Goal: Information Seeking & Learning: Compare options

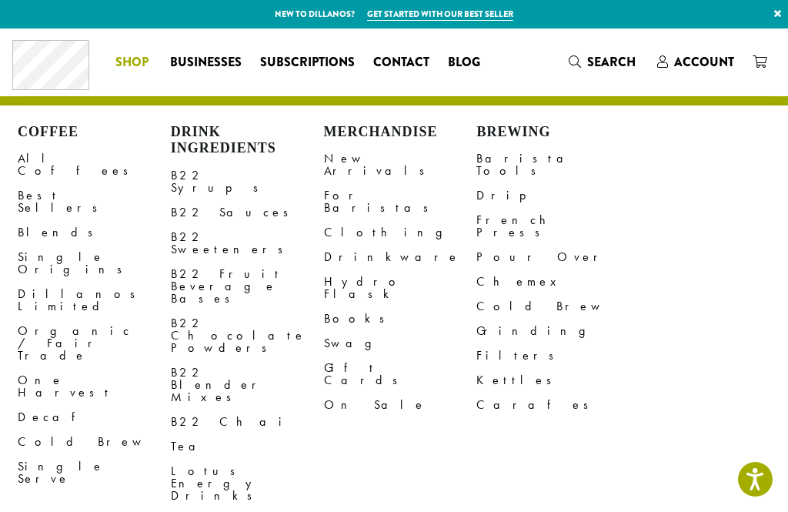
click at [48, 162] on link "All Coffees" at bounding box center [94, 164] width 153 height 37
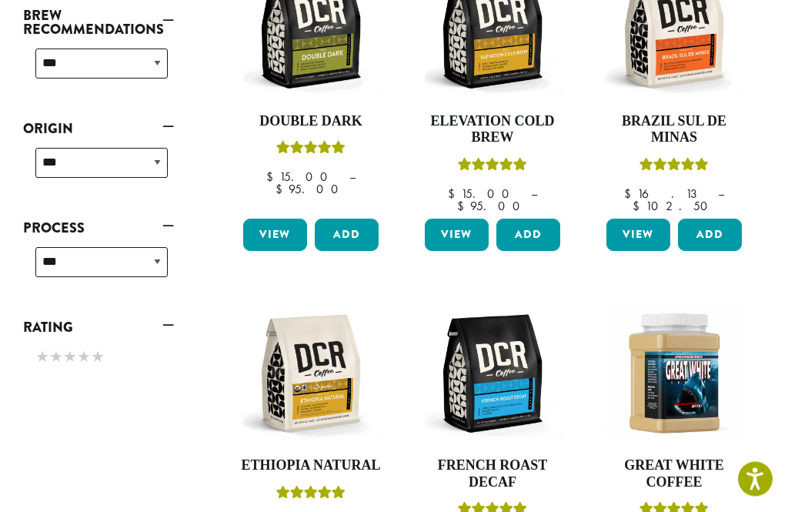
scroll to position [680, 0]
click at [334, 314] on img at bounding box center [310, 373] width 143 height 143
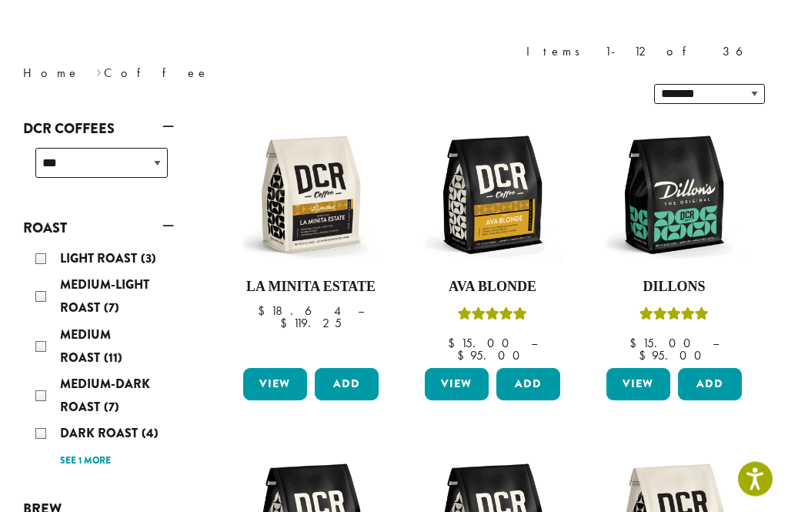
scroll to position [186, 0]
click at [44, 247] on div "Light Roast (3)" at bounding box center [101, 258] width 132 height 23
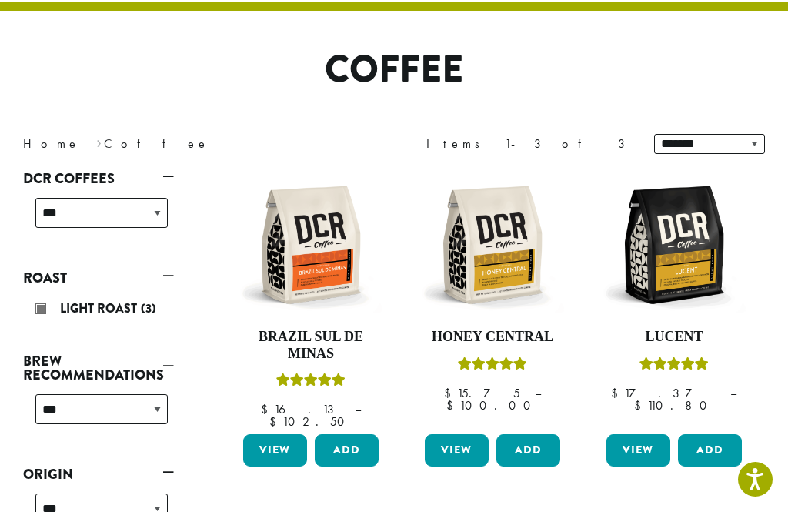
scroll to position [94, 0]
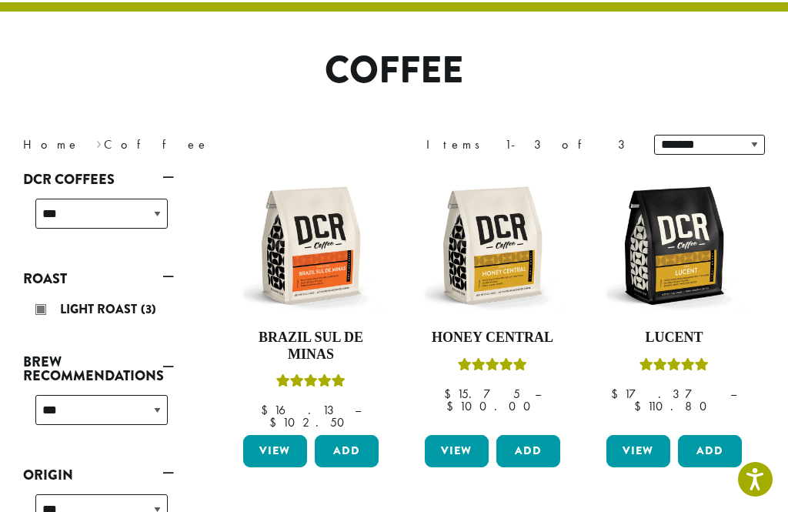
click at [707, 274] on img at bounding box center [674, 245] width 143 height 143
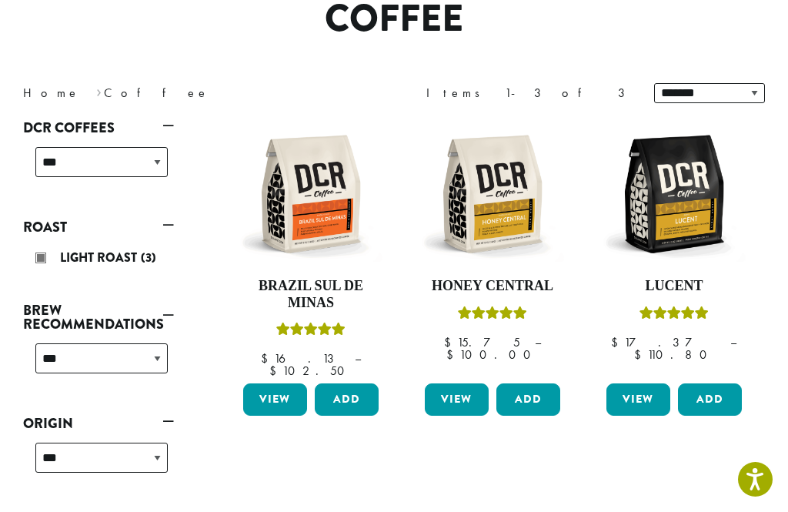
click at [516, 222] on img at bounding box center [492, 193] width 143 height 143
click at [36, 258] on div "Light Roast (3)" at bounding box center [101, 257] width 132 height 23
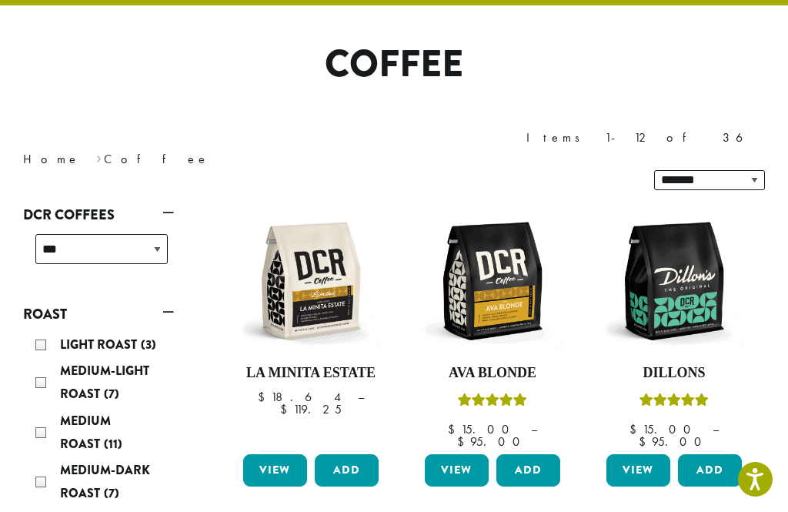
scroll to position [94, 0]
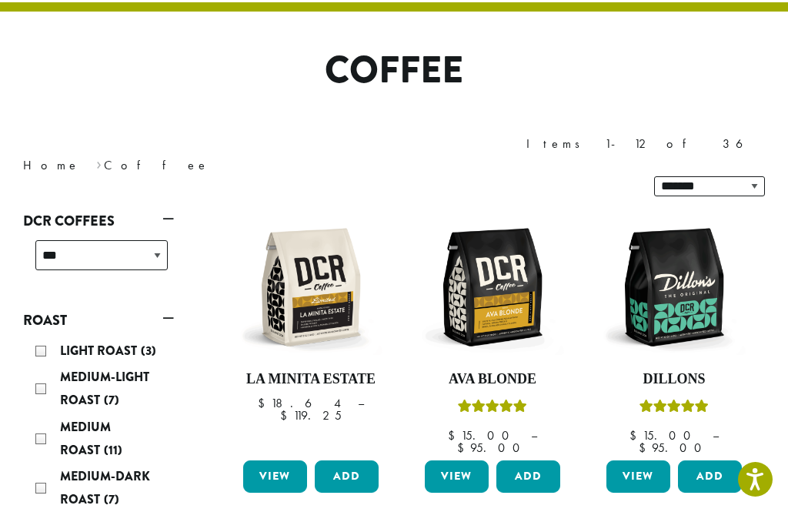
click at [38, 366] on div "Medium-Light Roast (7)" at bounding box center [101, 389] width 132 height 46
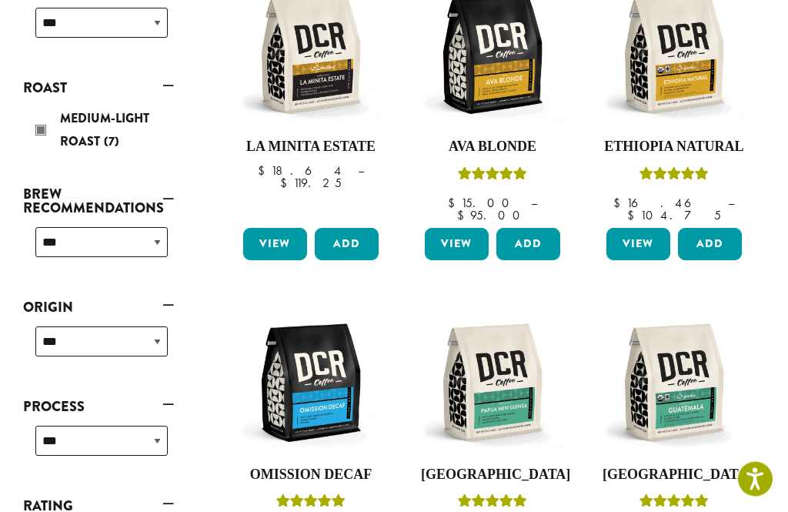
scroll to position [326, 0]
click at [522, 352] on img at bounding box center [492, 382] width 143 height 143
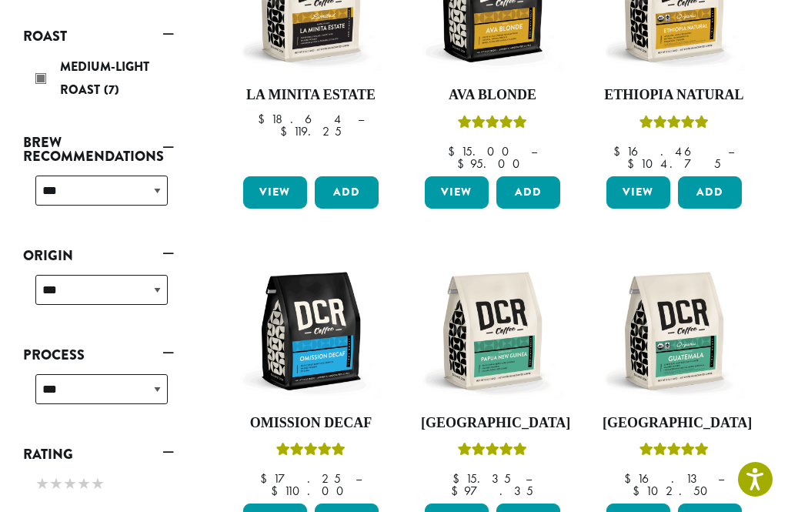
click at [693, 310] on img at bounding box center [674, 330] width 143 height 143
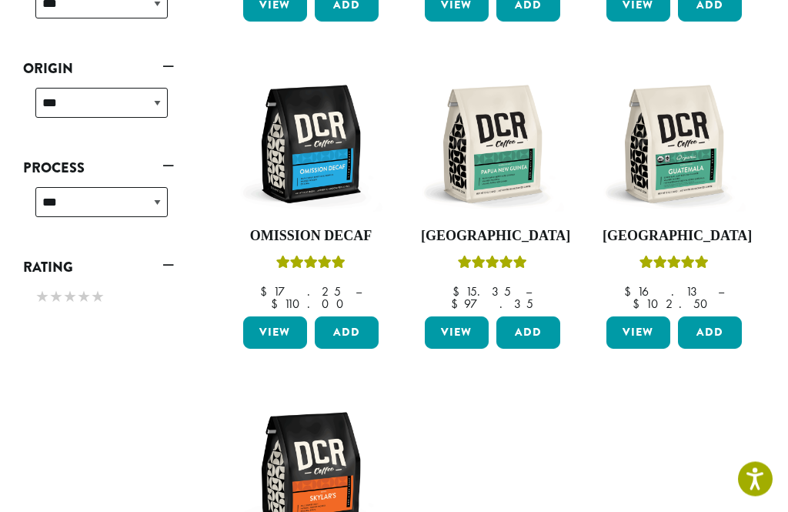
scroll to position [612, 0]
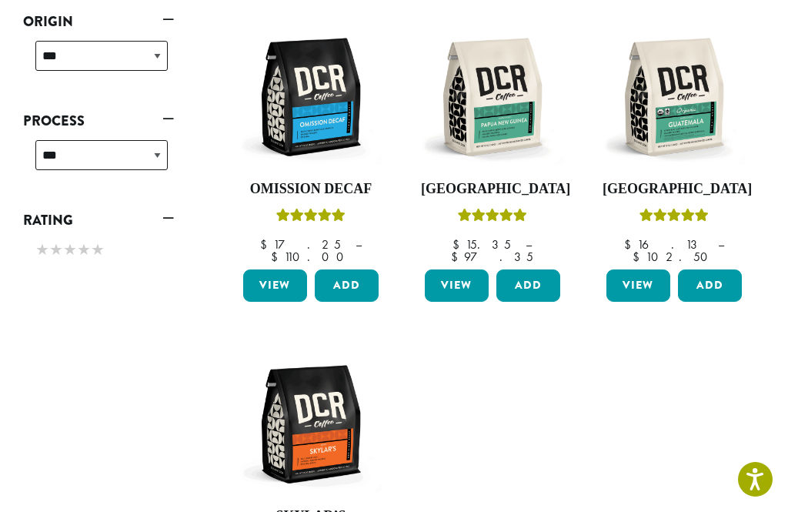
click at [323, 391] on img at bounding box center [310, 424] width 143 height 143
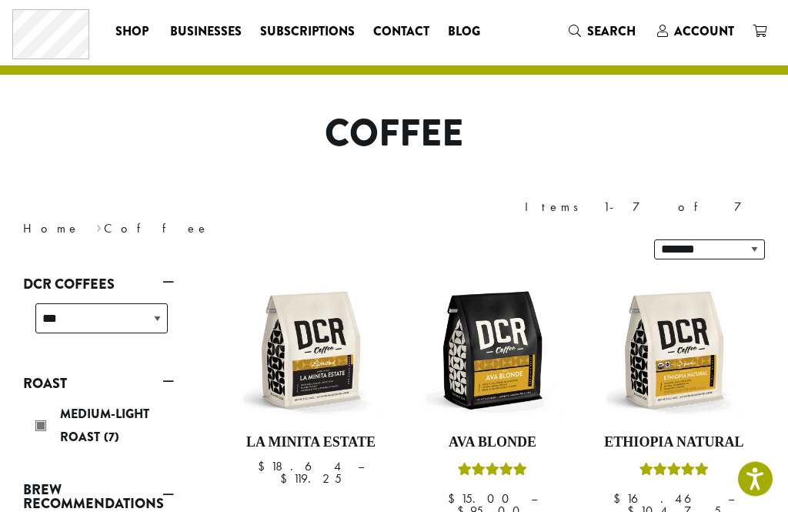
scroll to position [30, 0]
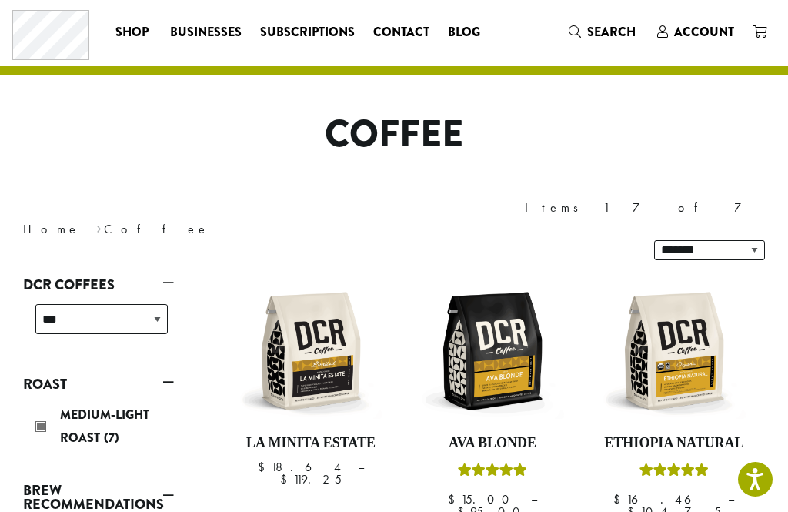
click at [41, 403] on div "Medium-Light Roast (7)" at bounding box center [101, 426] width 132 height 46
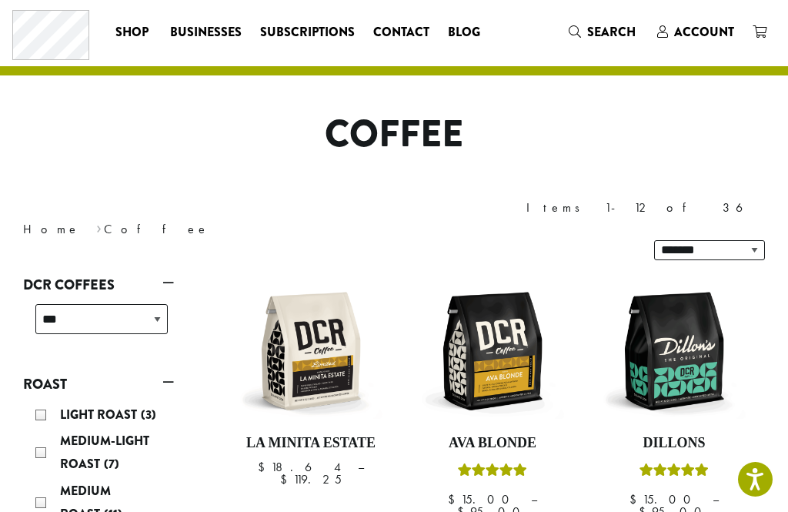
scroll to position [94, 0]
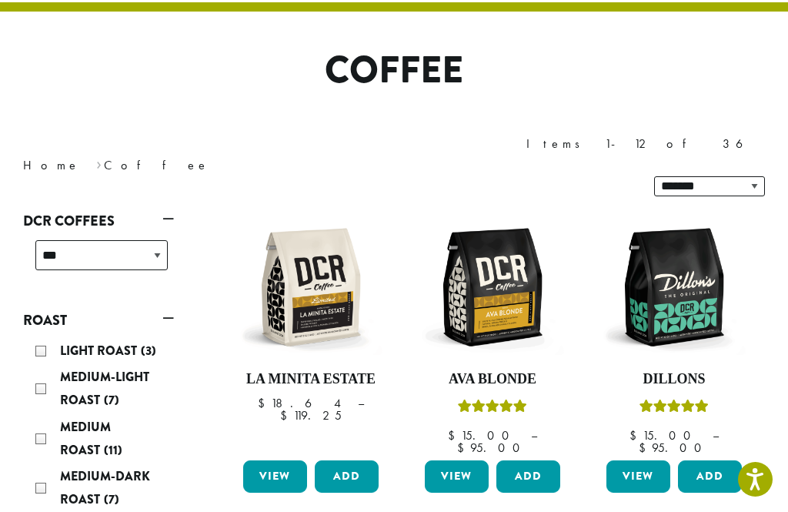
click at [33, 402] on div "Light Roast (3) Medium-Light Roast (7) Medium Roast (11) Medium-Dark Roast (7) …" at bounding box center [101, 451] width 145 height 236
click at [38, 416] on div "Medium Roast (11)" at bounding box center [101, 439] width 132 height 46
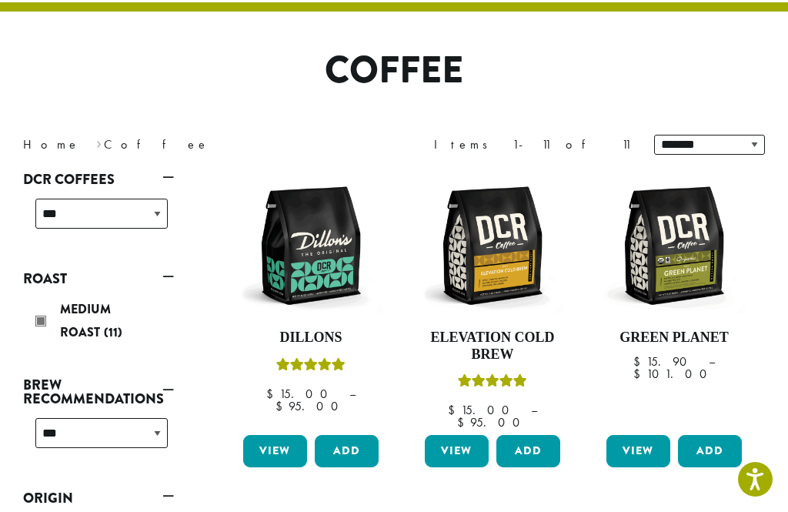
click at [314, 266] on img at bounding box center [310, 245] width 143 height 143
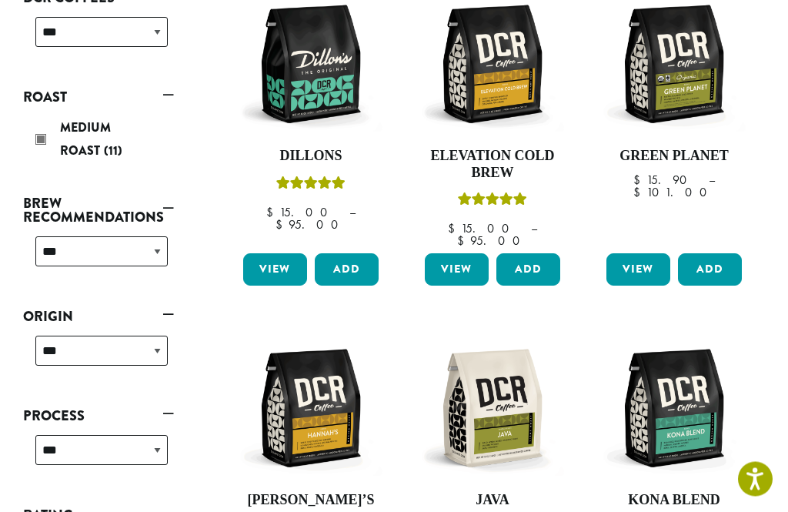
scroll to position [276, 0]
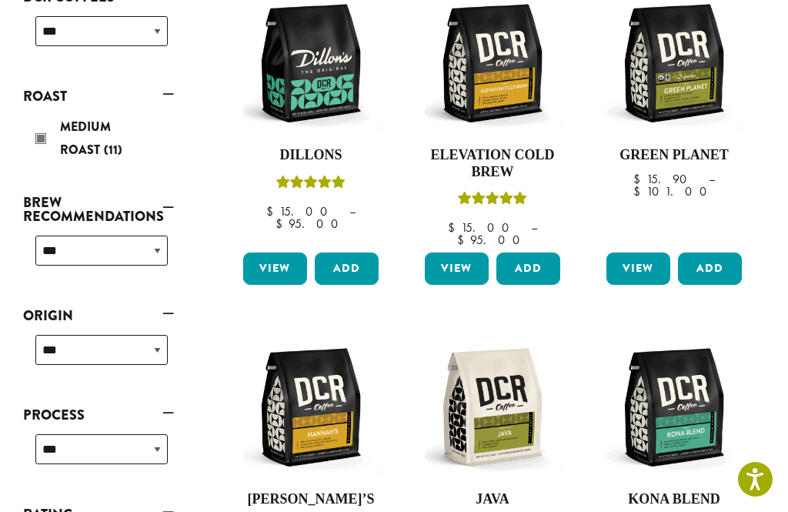
click at [333, 419] on img at bounding box center [310, 407] width 143 height 143
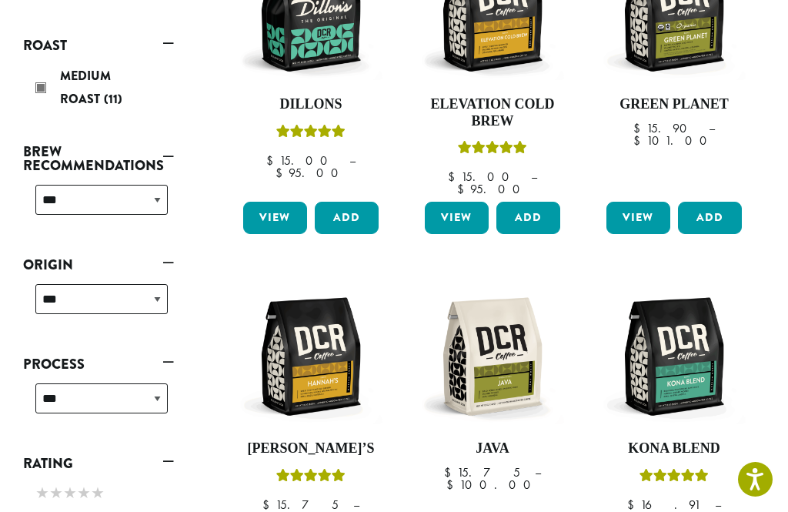
click at [697, 370] on img at bounding box center [674, 356] width 143 height 143
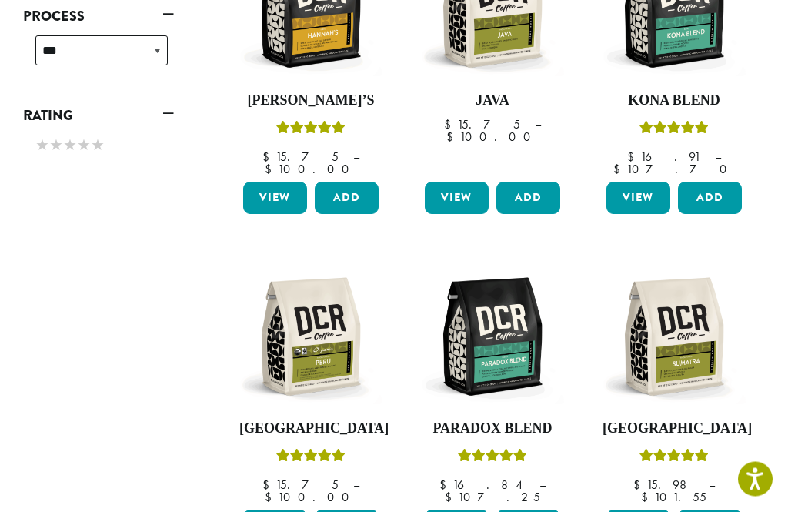
scroll to position [675, 0]
click at [313, 322] on img at bounding box center [310, 336] width 143 height 143
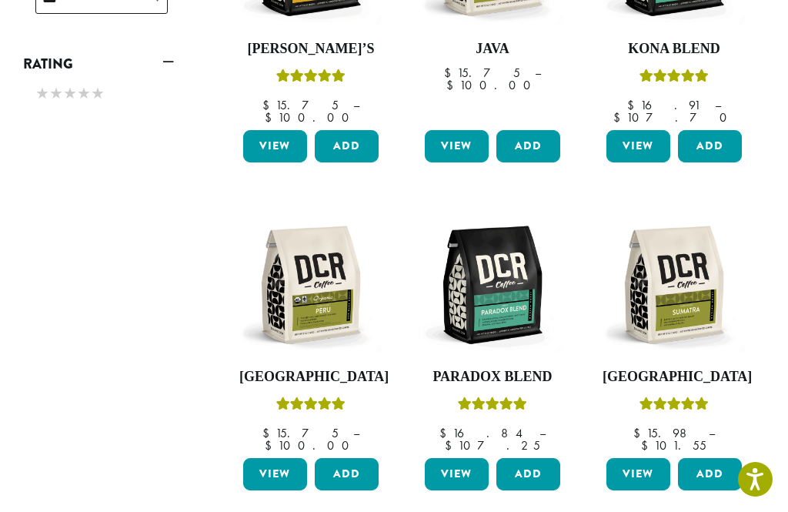
click at [482, 316] on img at bounding box center [492, 284] width 143 height 143
click at [665, 289] on img at bounding box center [674, 284] width 143 height 143
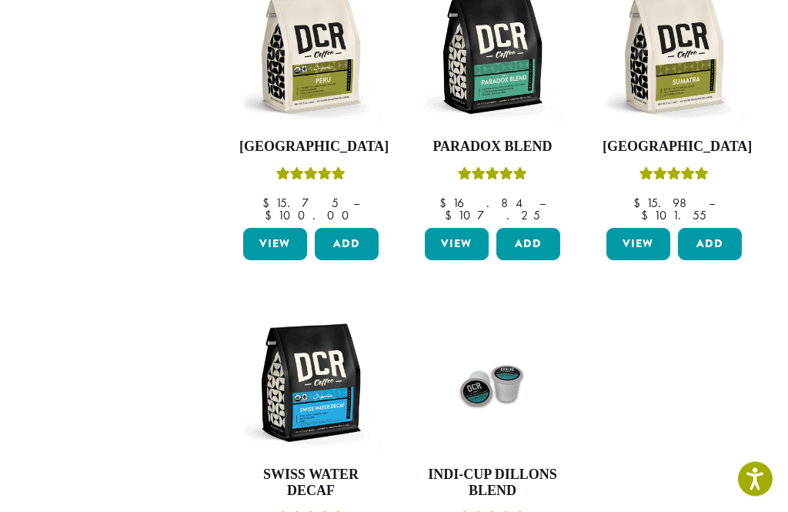
scroll to position [957, 0]
click at [286, 360] on img at bounding box center [310, 382] width 143 height 143
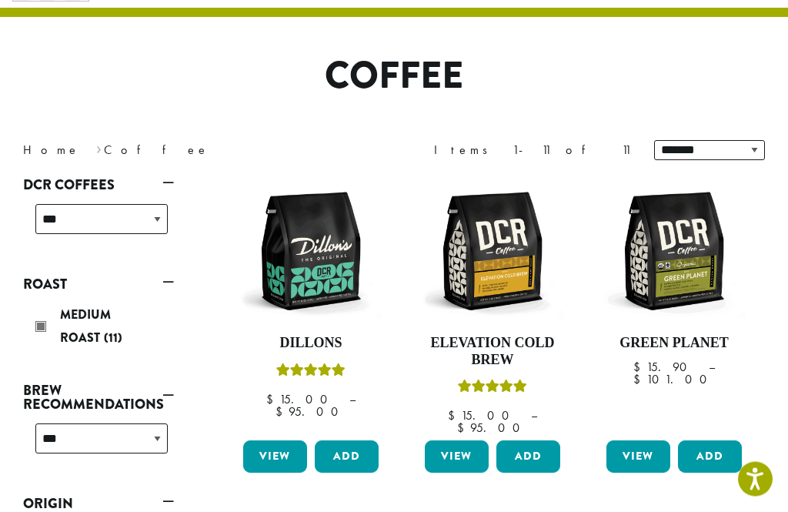
scroll to position [102, 0]
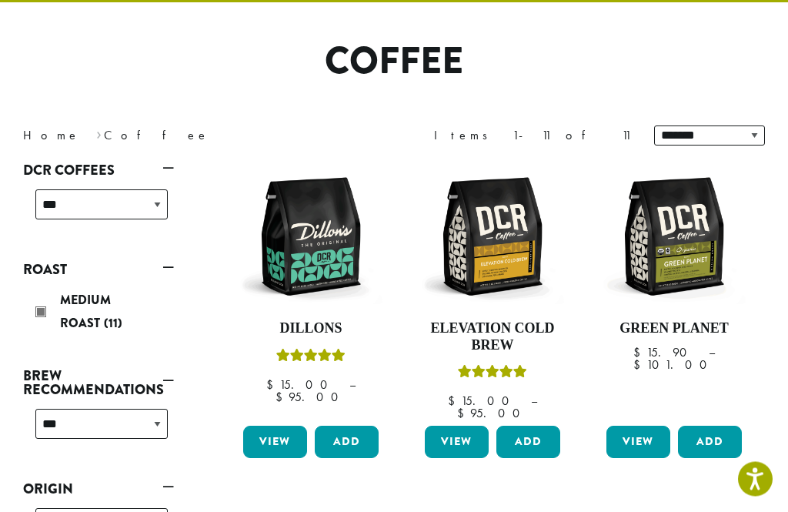
click at [41, 313] on div "Medium Roast (11)" at bounding box center [101, 312] width 132 height 46
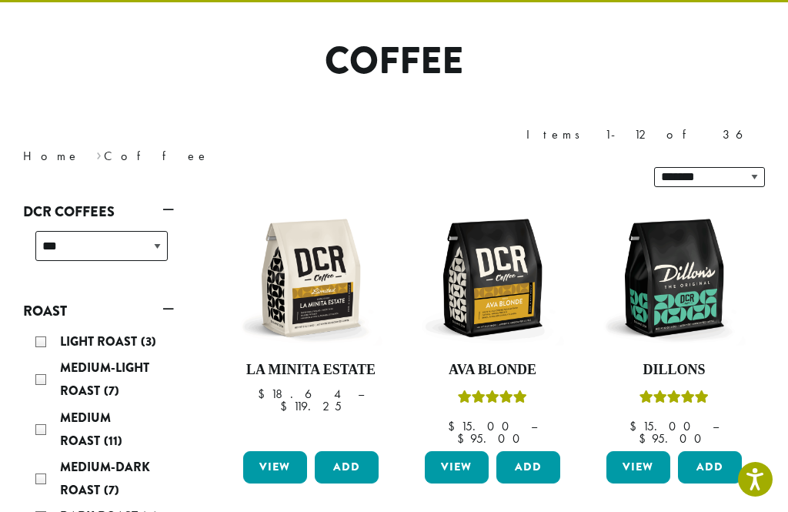
scroll to position [94, 0]
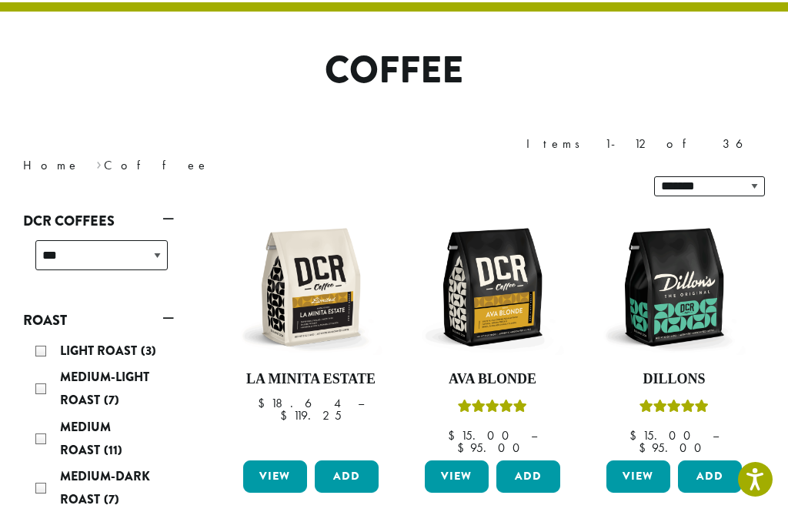
click at [44, 465] on div "Medium-Dark Roast (7)" at bounding box center [101, 488] width 132 height 46
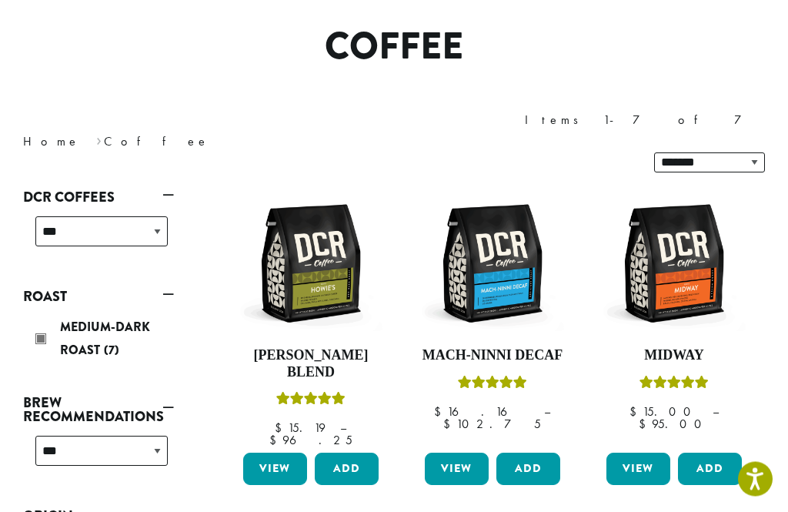
scroll to position [118, 0]
click at [289, 258] on img at bounding box center [310, 263] width 143 height 143
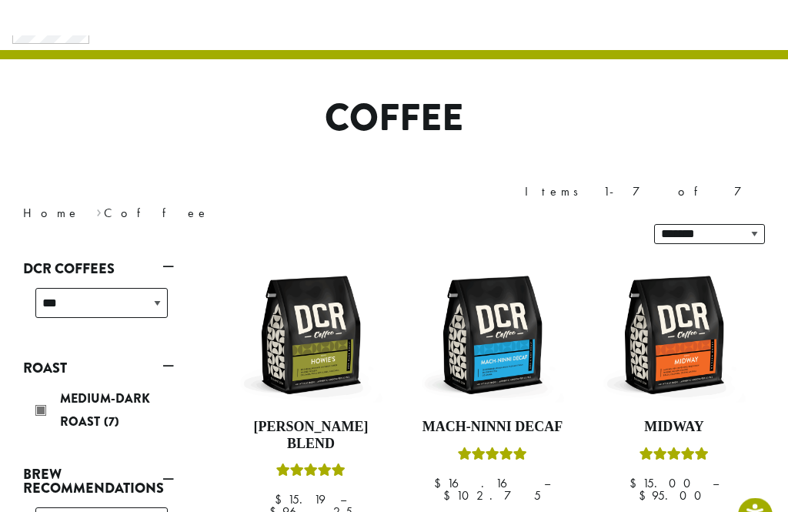
scroll to position [45, 0]
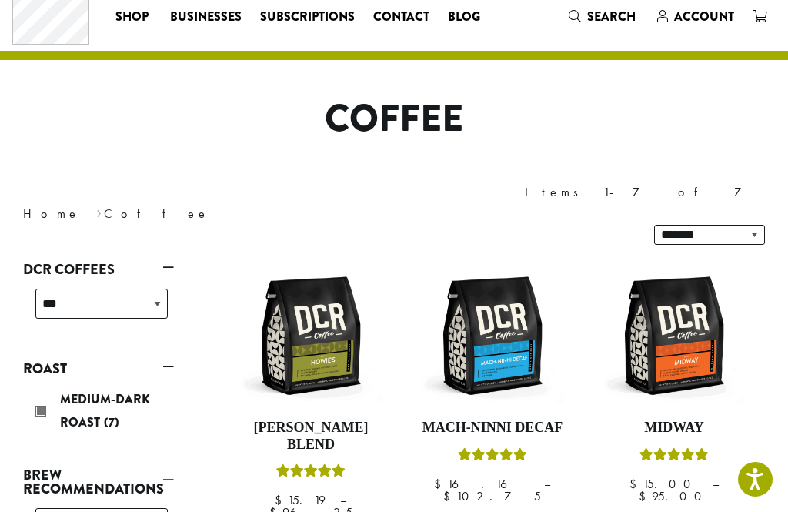
click at [35, 382] on div "Medium-Dark Roast (7)" at bounding box center [101, 413] width 145 height 62
click at [33, 382] on div "Medium-Dark Roast (7)" at bounding box center [101, 413] width 145 height 62
click at [42, 388] on div "Medium-Dark Roast (7)" at bounding box center [101, 411] width 132 height 46
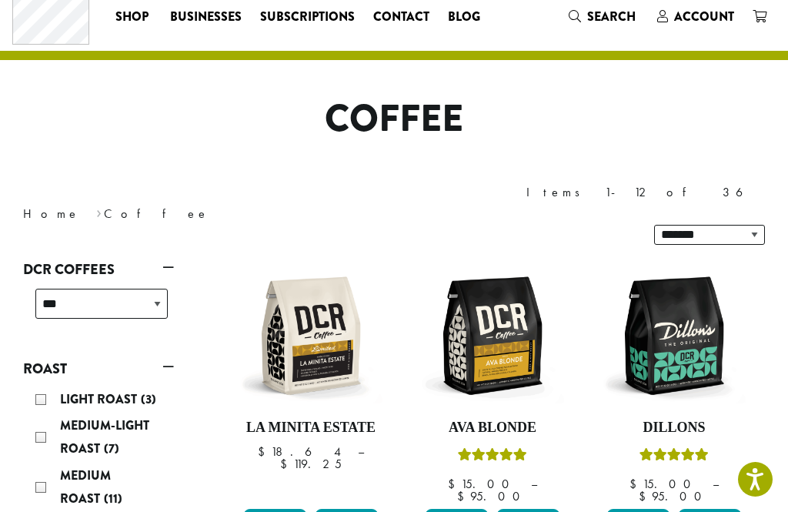
scroll to position [94, 0]
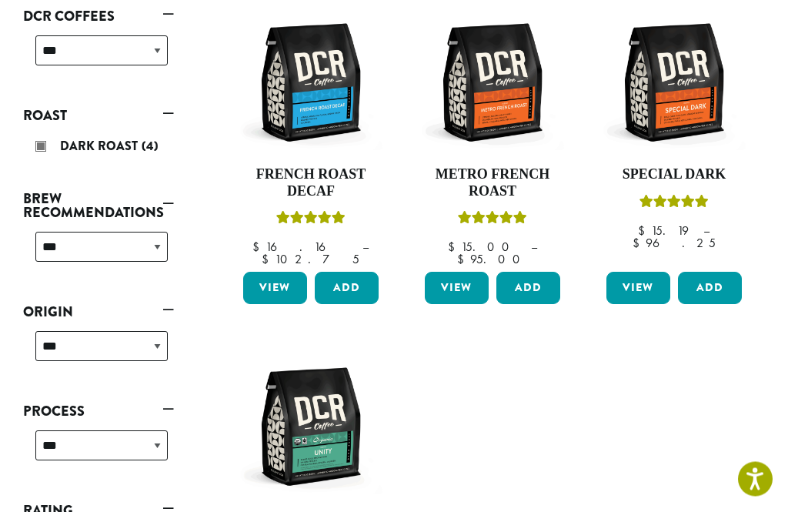
scroll to position [257, 0]
click at [31, 147] on div "Dark Roast (4)" at bounding box center [101, 148] width 145 height 38
click at [42, 146] on div "Dark Roast (4)" at bounding box center [101, 146] width 132 height 23
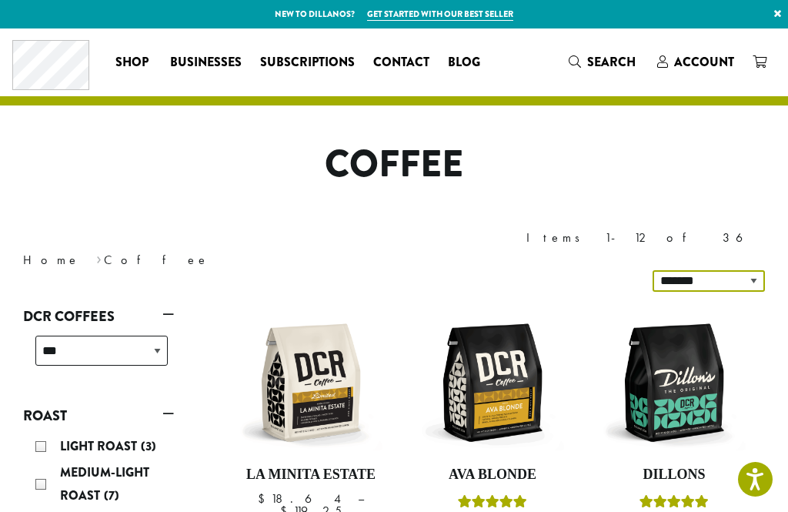
click at [742, 270] on select "**********" at bounding box center [709, 281] width 112 height 22
select select "*****"
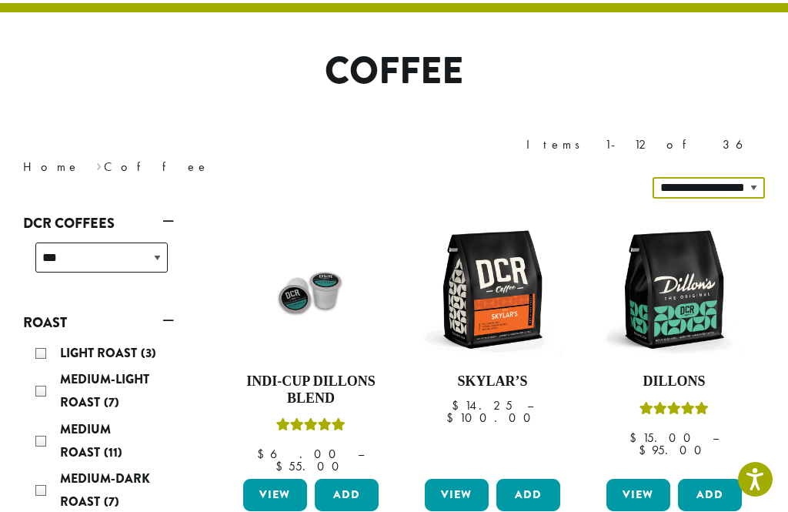
scroll to position [95, 0]
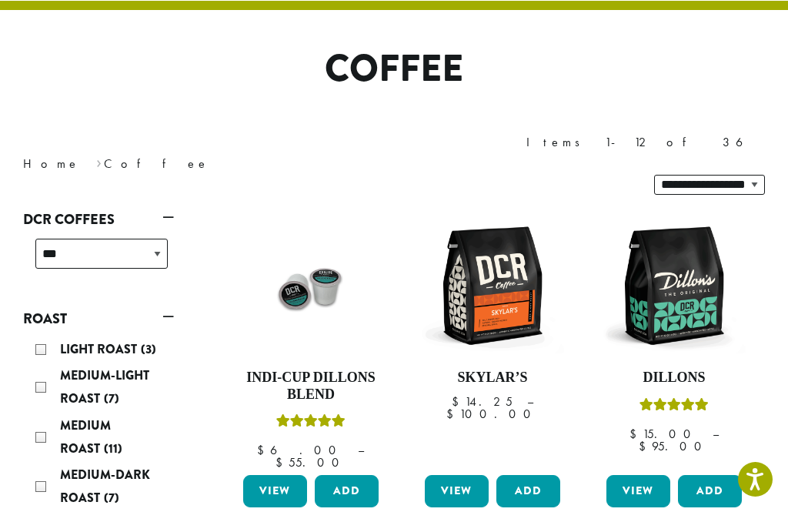
click at [490, 252] on img at bounding box center [492, 285] width 143 height 143
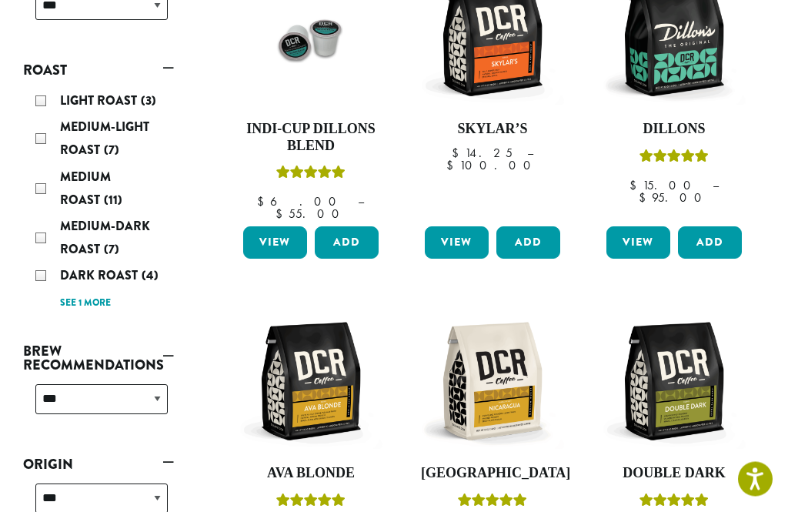
scroll to position [344, 0]
click at [320, 369] on img at bounding box center [310, 380] width 143 height 143
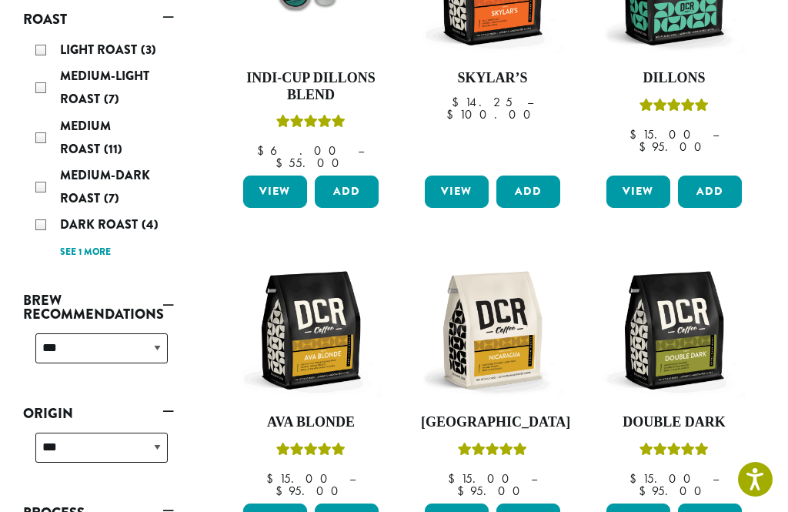
click at [519, 310] on img at bounding box center [492, 330] width 143 height 143
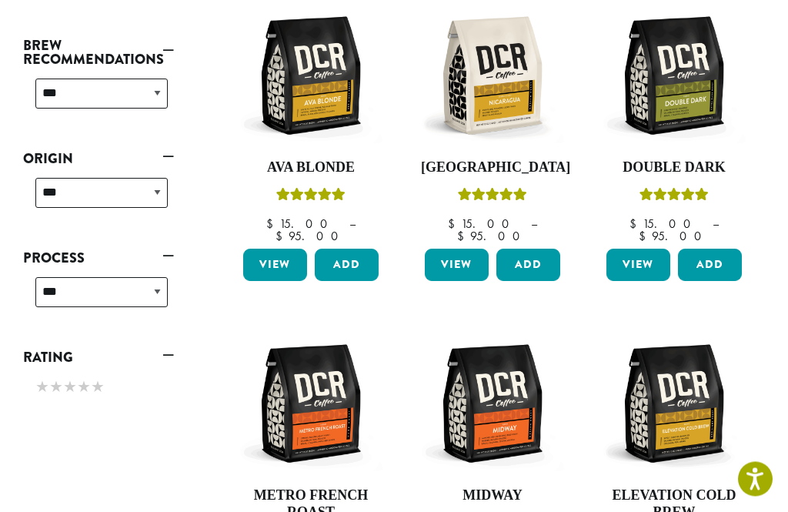
scroll to position [651, 0]
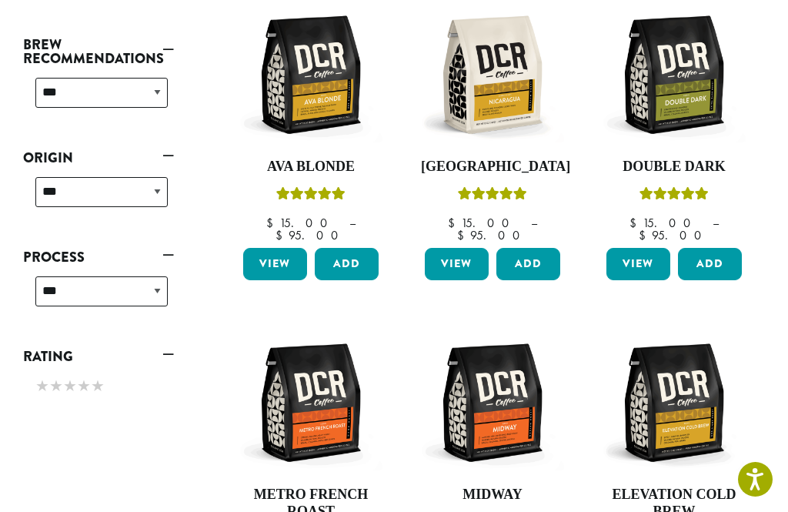
click at [279, 487] on h4 "Metro French Roast" at bounding box center [310, 503] width 143 height 33
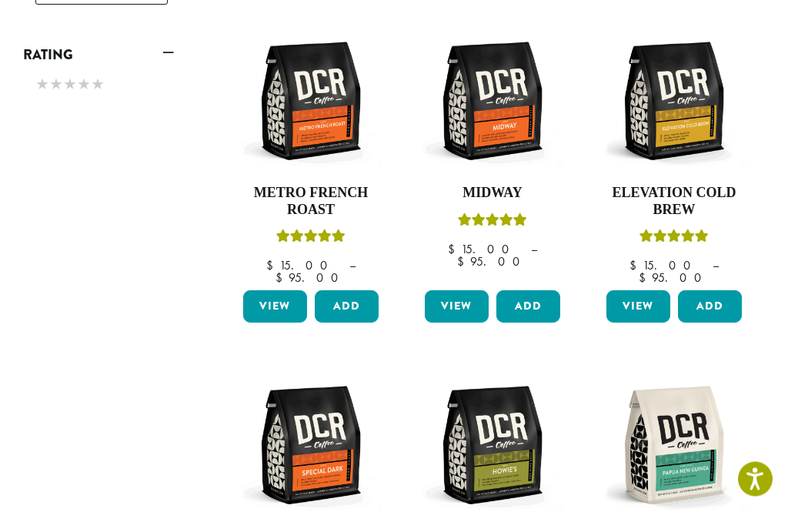
scroll to position [953, 0]
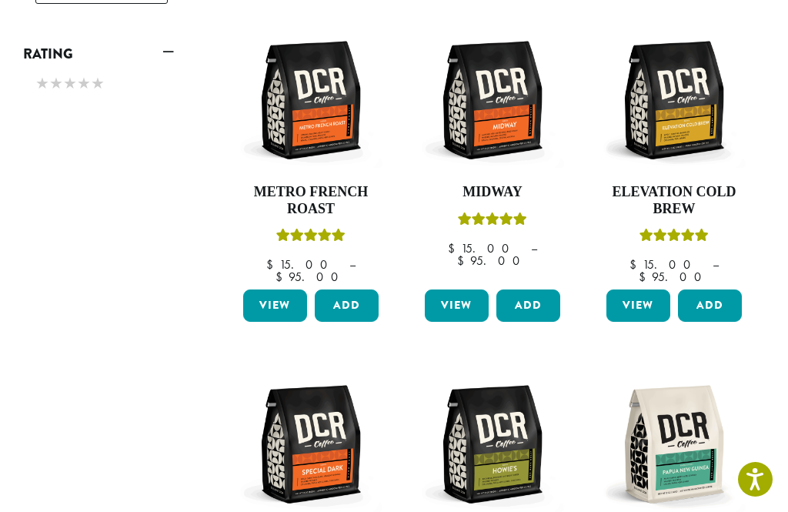
click at [497, 398] on img at bounding box center [492, 444] width 143 height 143
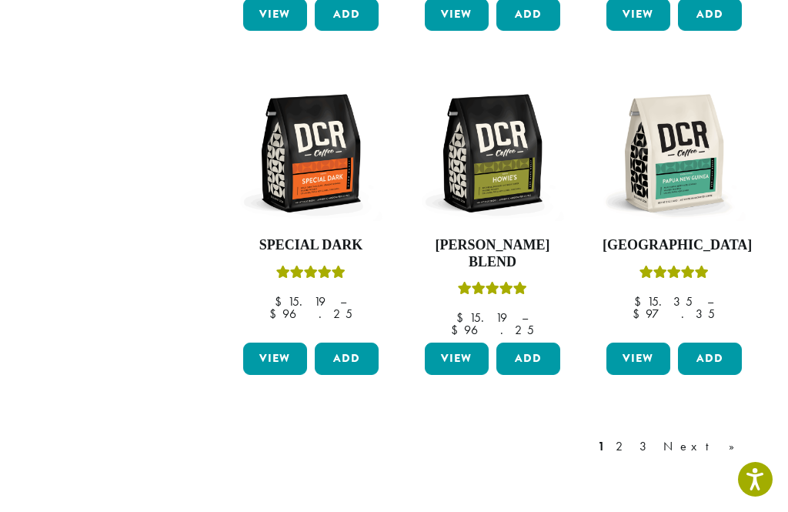
scroll to position [1243, 0]
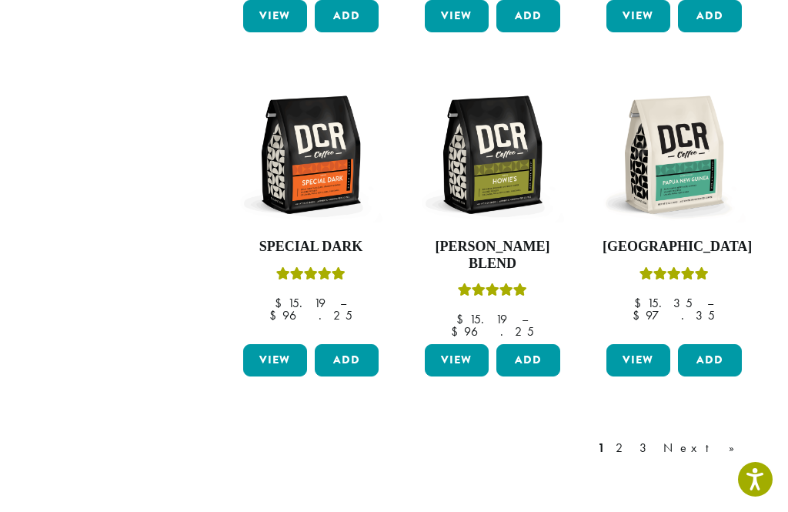
click at [632, 439] on link "2" at bounding box center [622, 448] width 19 height 18
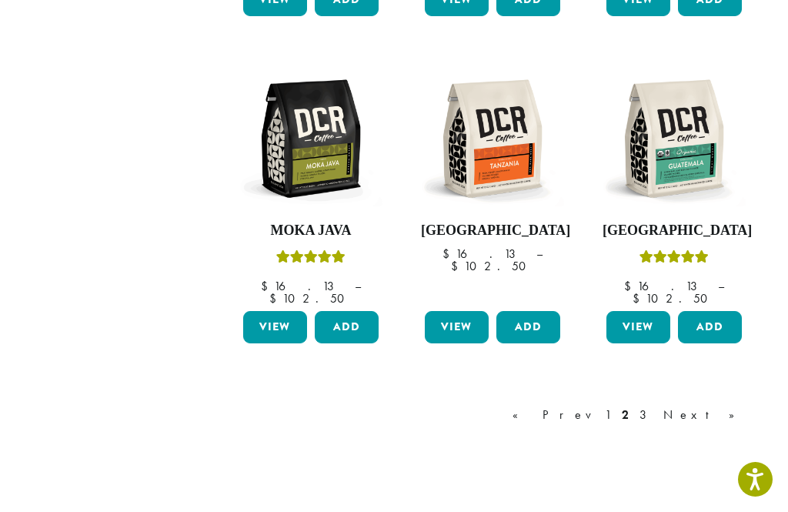
scroll to position [94, 0]
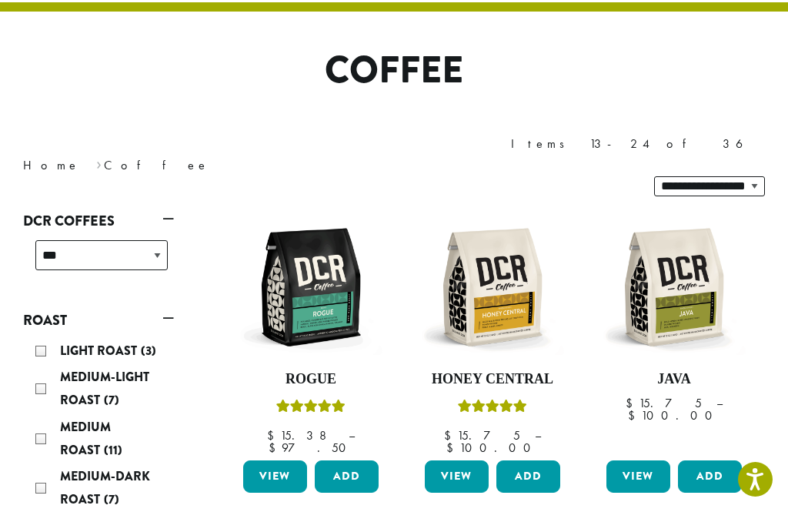
click at [287, 273] on img at bounding box center [310, 287] width 143 height 143
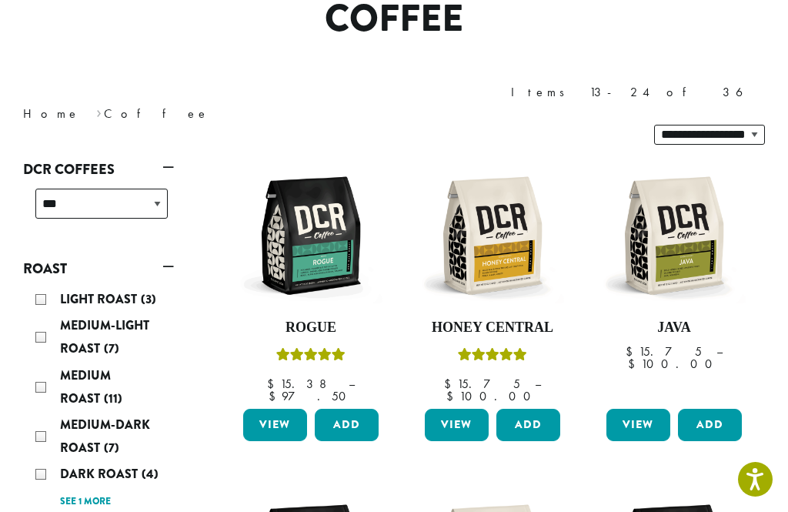
click at [516, 234] on img at bounding box center [492, 235] width 143 height 143
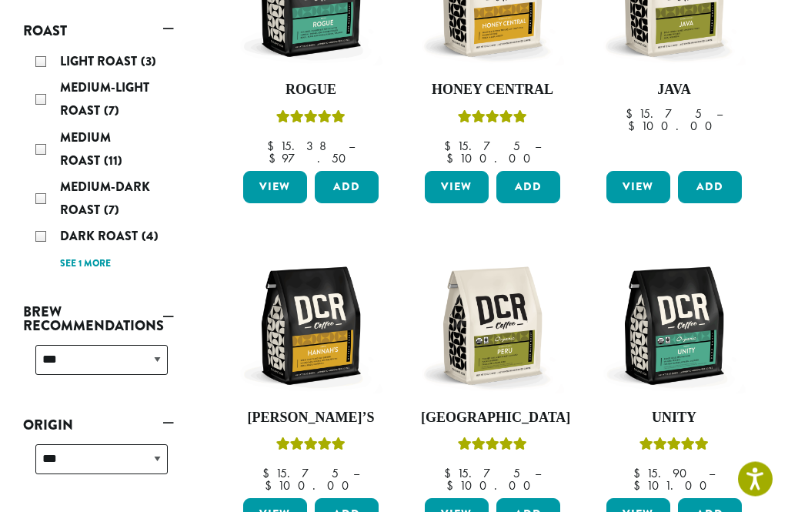
scroll to position [383, 0]
click at [316, 294] on img at bounding box center [310, 325] width 143 height 143
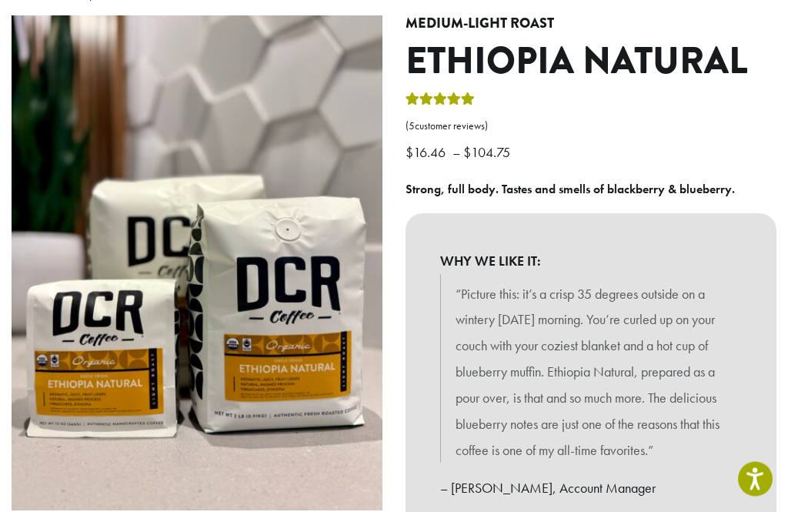
scroll to position [167, 0]
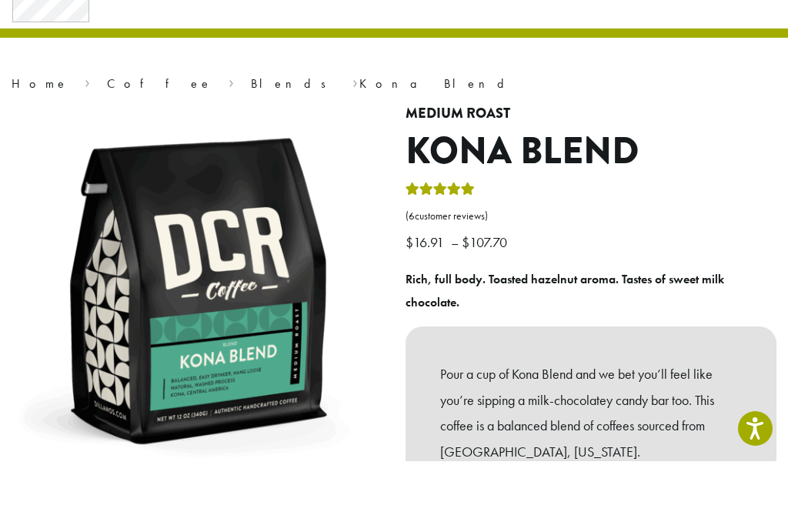
scroll to position [69, 0]
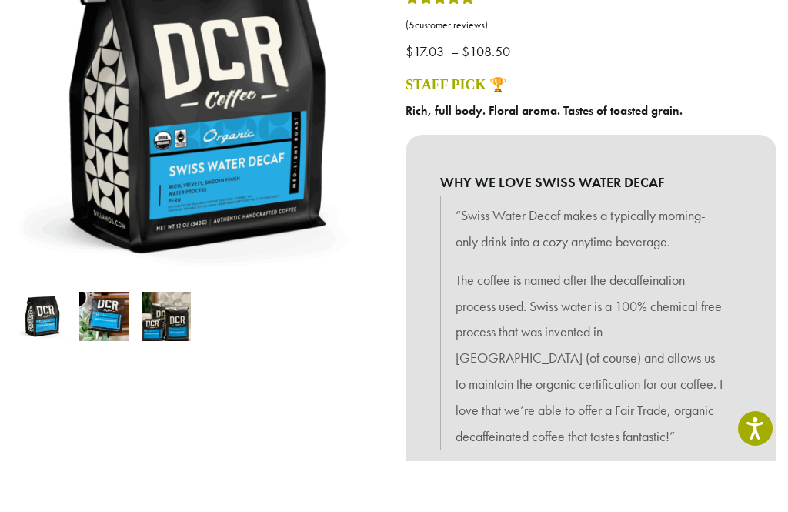
scroll to position [259, 0]
